Goal: Information Seeking & Learning: Learn about a topic

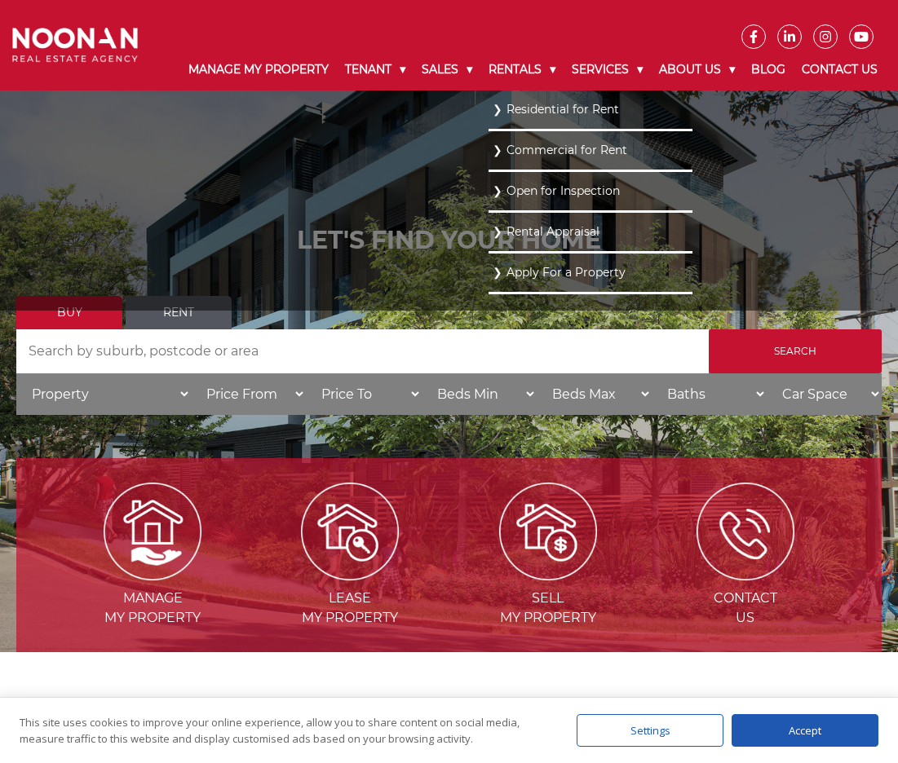
click at [506, 121] on link "Residential for Rent" at bounding box center [591, 110] width 196 height 22
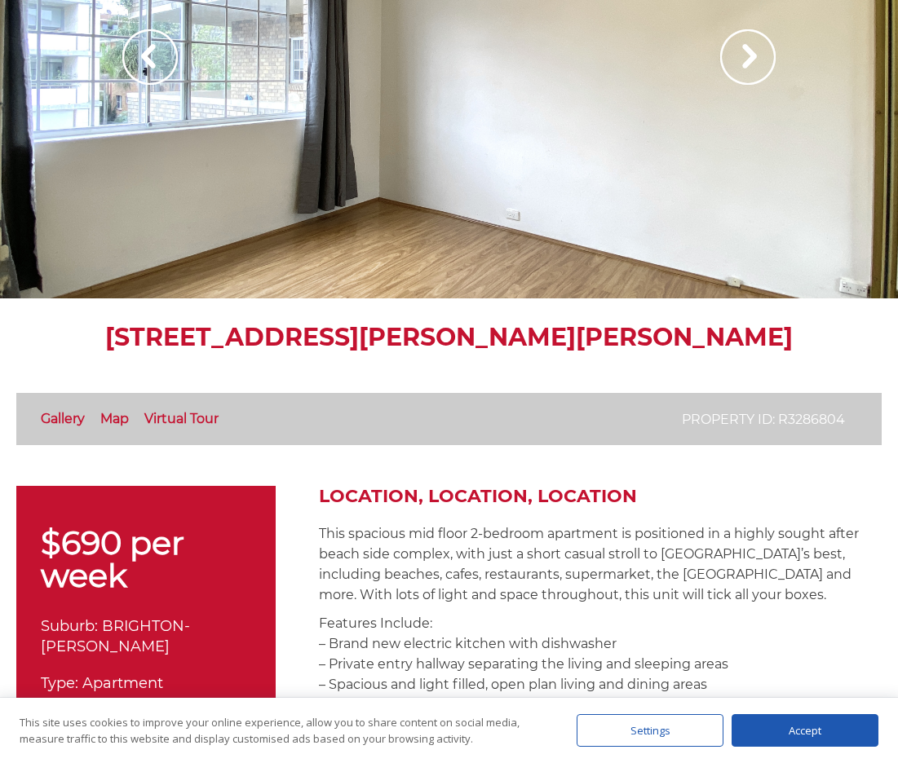
scroll to position [245, 0]
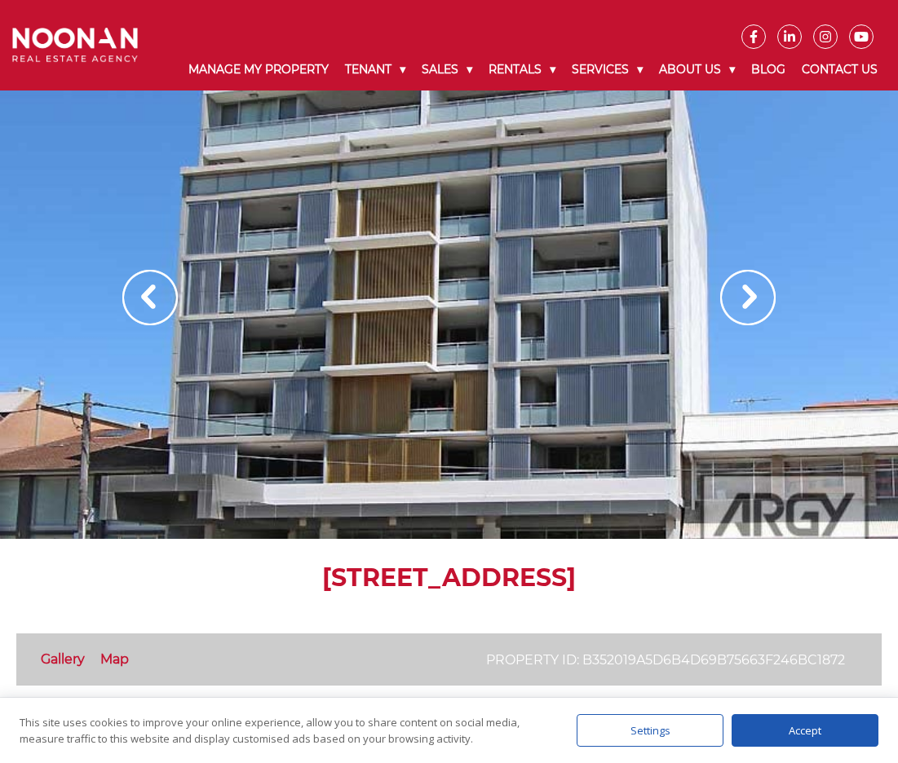
click at [734, 325] on img at bounding box center [747, 297] width 55 height 55
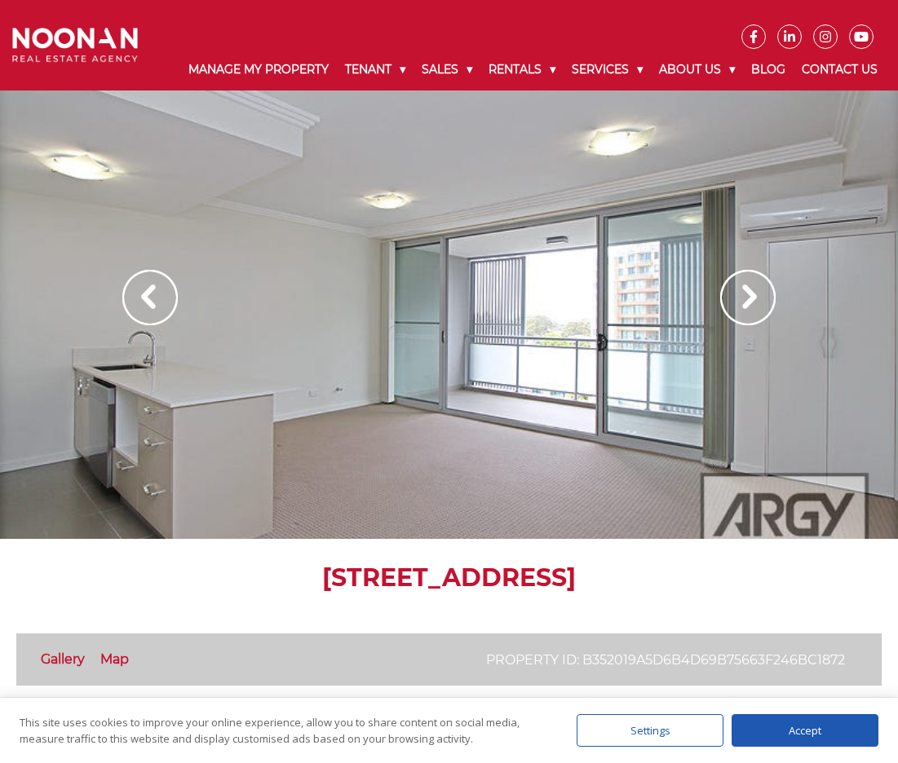
click at [728, 325] on img at bounding box center [747, 297] width 55 height 55
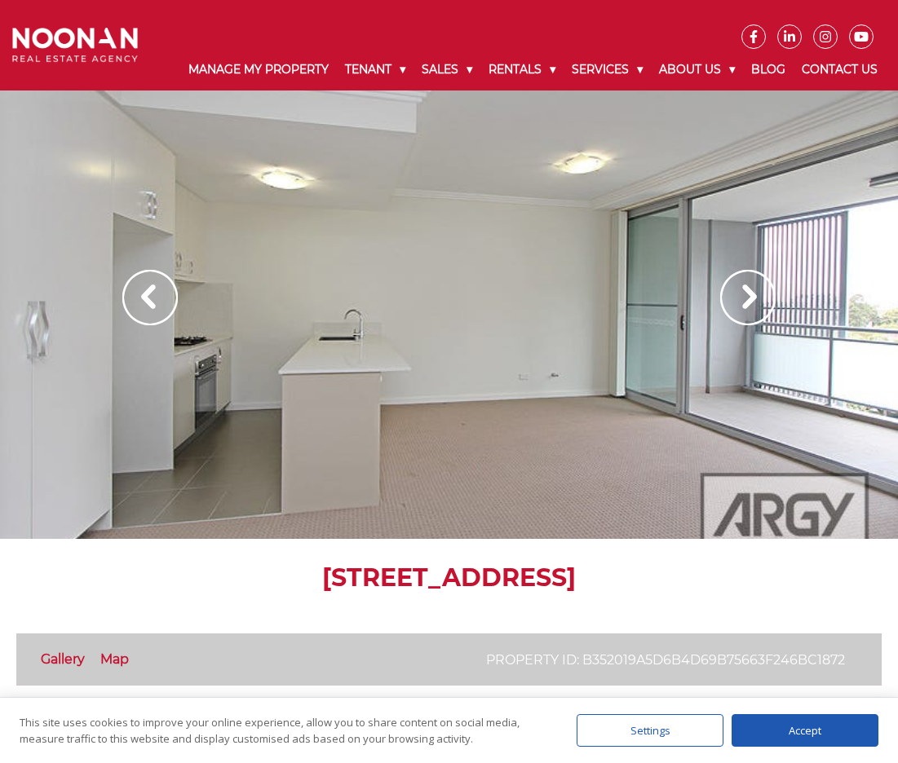
click at [738, 325] on img at bounding box center [747, 297] width 55 height 55
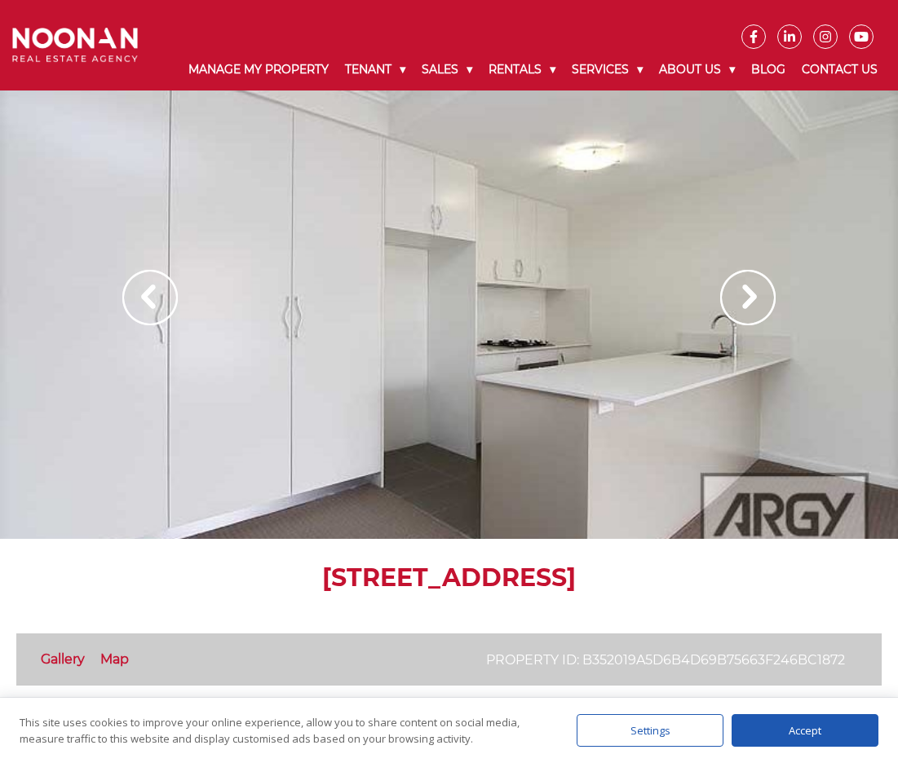
click at [747, 325] on img at bounding box center [747, 297] width 55 height 55
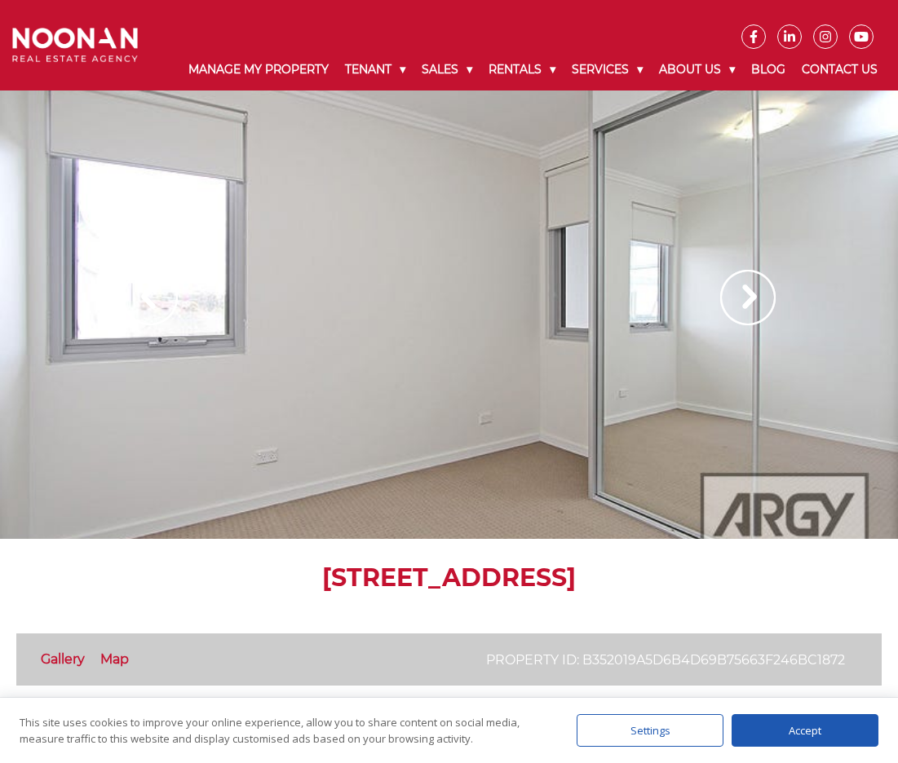
click at [747, 325] on img at bounding box center [747, 297] width 55 height 55
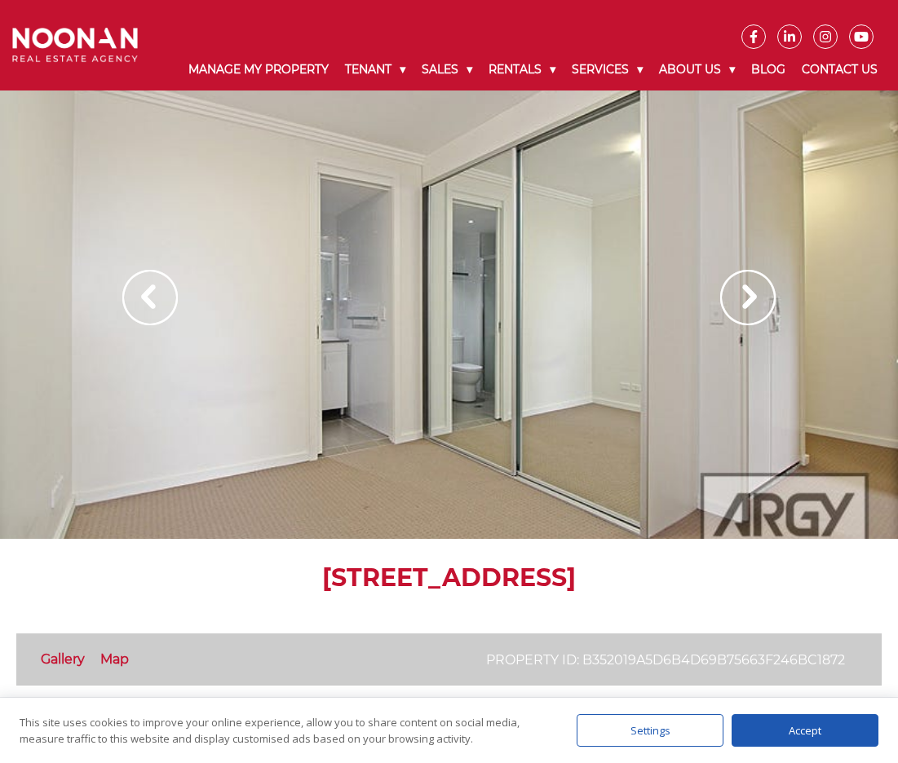
click at [747, 325] on img at bounding box center [747, 297] width 55 height 55
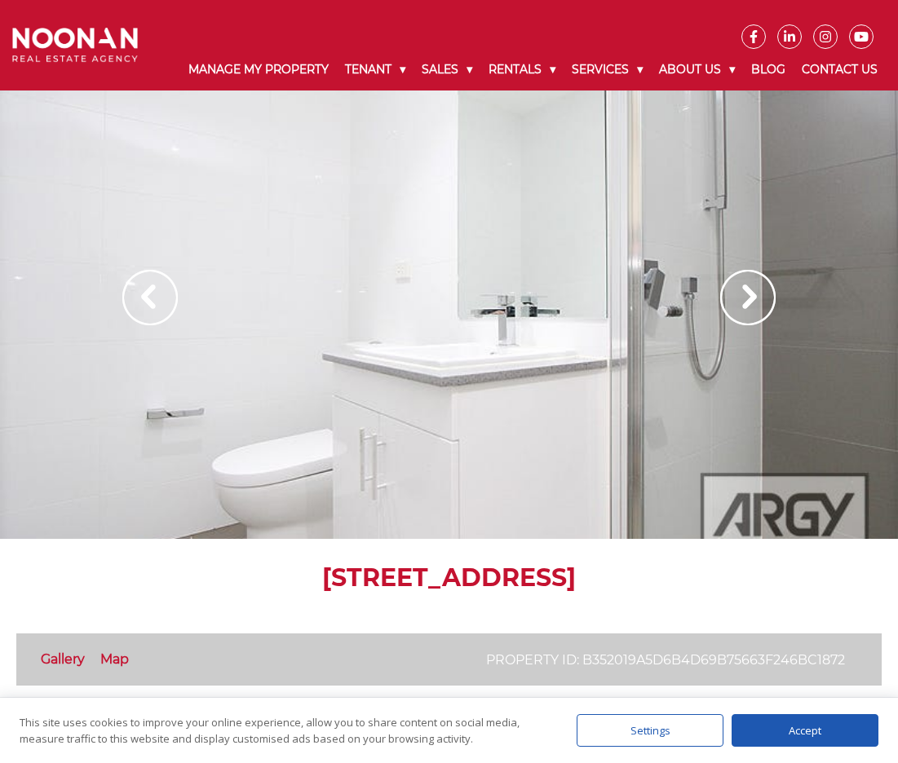
click at [747, 325] on img at bounding box center [747, 297] width 55 height 55
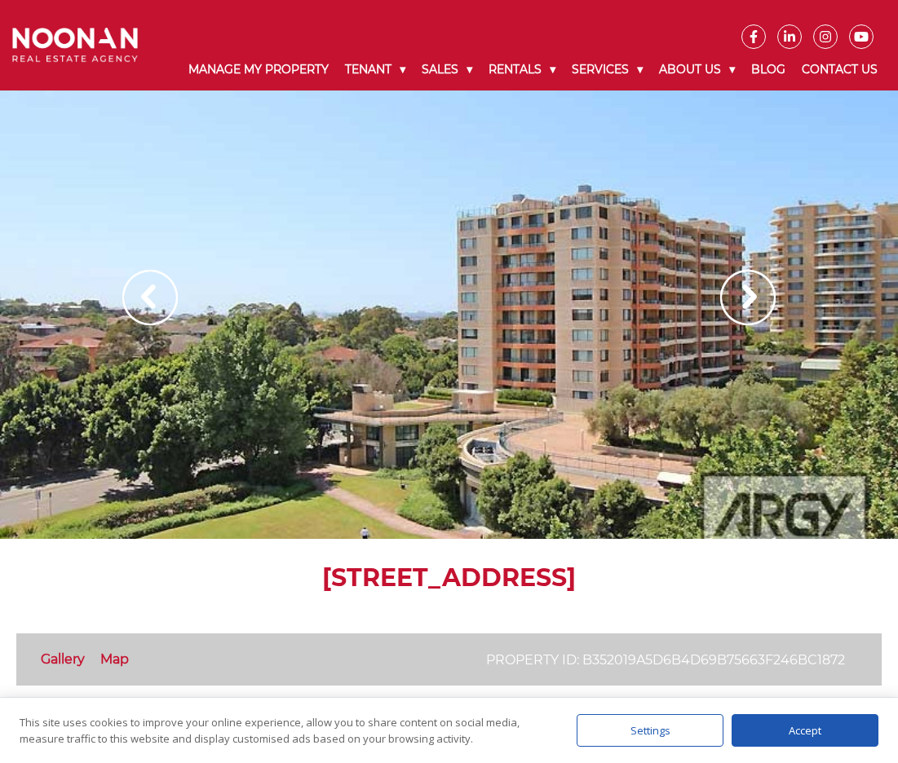
click at [747, 325] on img at bounding box center [747, 297] width 55 height 55
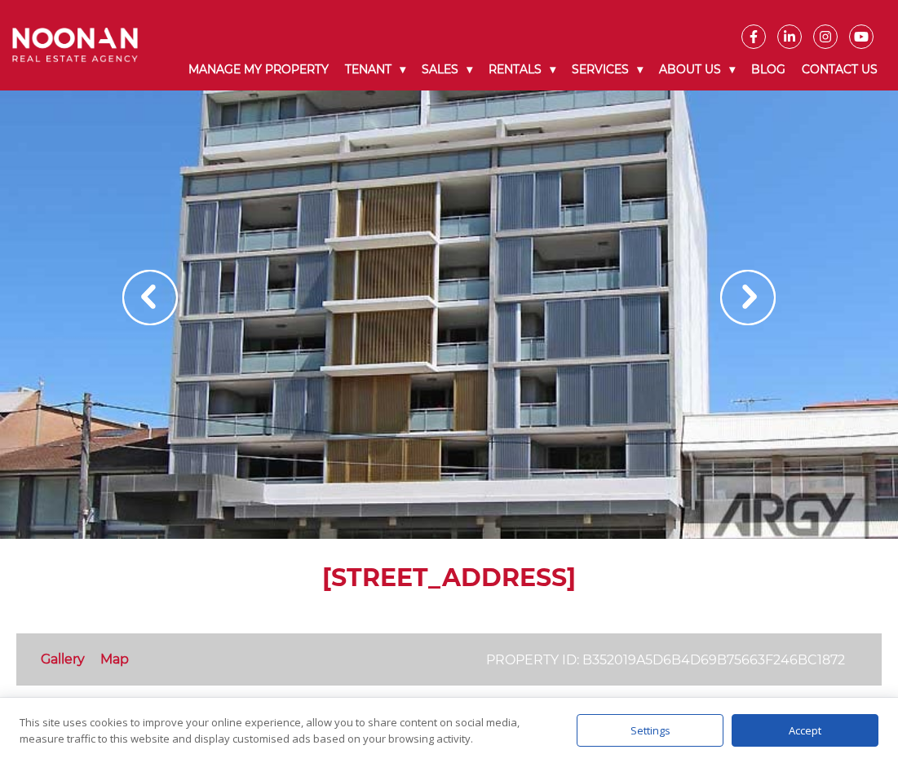
click at [747, 325] on img at bounding box center [747, 297] width 55 height 55
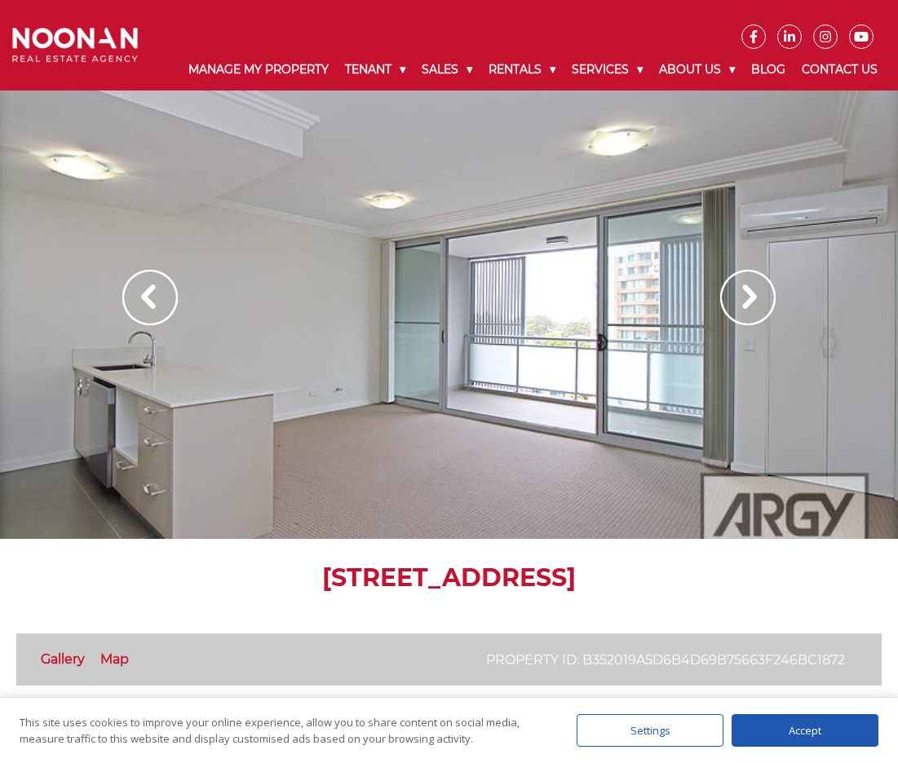
click at [745, 320] on img at bounding box center [747, 297] width 55 height 55
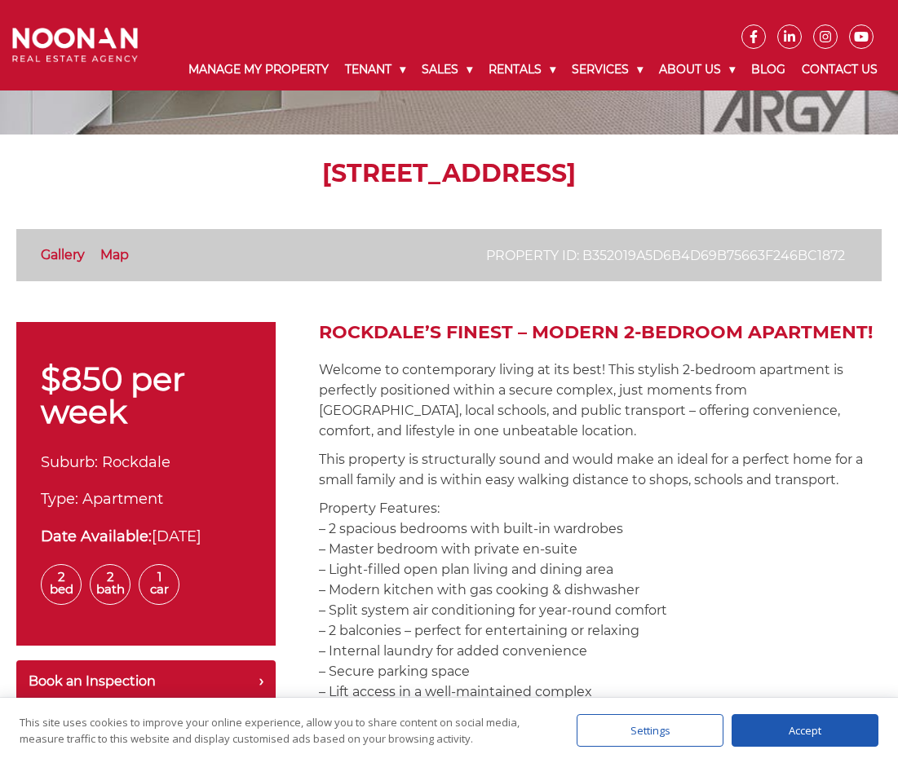
scroll to position [408, 0]
